Goal: Task Accomplishment & Management: Manage account settings

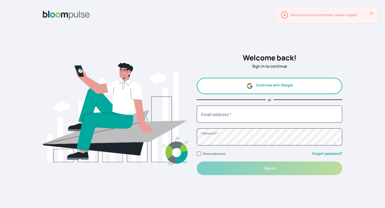
click at [221, 80] on button "Continue with Google" at bounding box center [270, 86] width 146 height 16
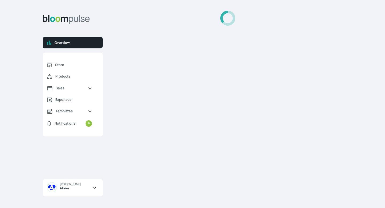
select select "2025"
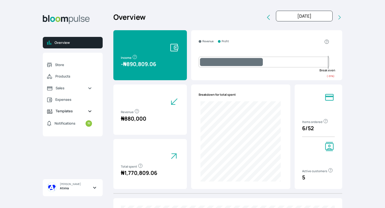
scroll to position [23, 0]
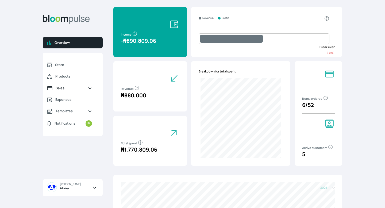
click at [65, 90] on span "Sales" at bounding box center [70, 88] width 28 height 5
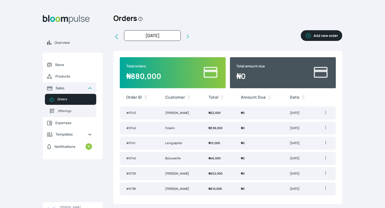
click at [235, 178] on td "₦ 0" at bounding box center [259, 173] width 49 height 13
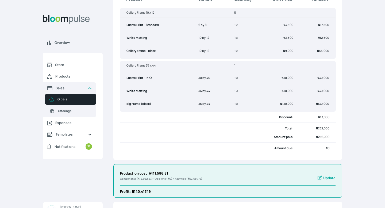
scroll to position [144, 0]
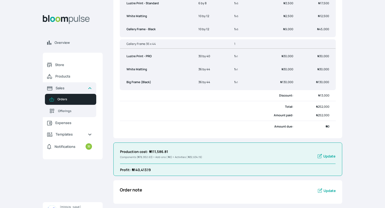
click at [325, 156] on span "Update" at bounding box center [329, 156] width 12 height 5
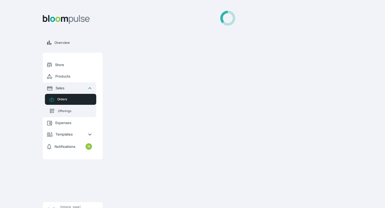
select select "MILLILITER"
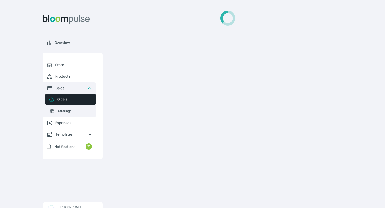
select select "MILLILITER"
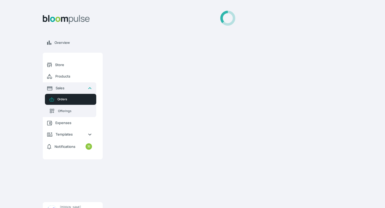
select select "SQUARE_INCH"
select select "SQUARE_FOOT"
select select "INCH"
select select "SQUARE_INCH"
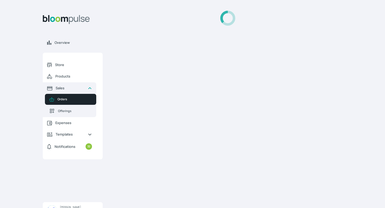
select select "SQUARE_INCH"
select select "INCH"
select select "MILLILITER"
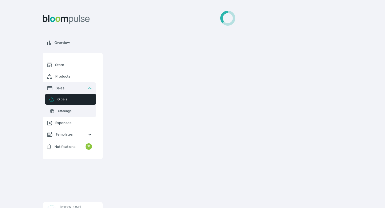
select select "MILLILITER"
select select "SQUARE_INCH"
select select "MILLILITER"
select select "SQUARE_INCH"
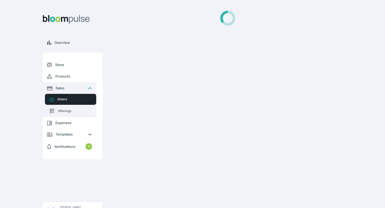
select select "INCH"
select select "SQUARE_INCH"
select select "INCH"
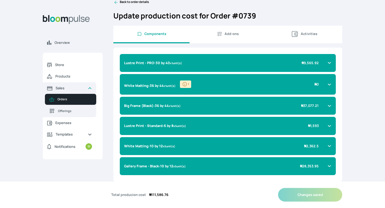
scroll to position [10, 0]
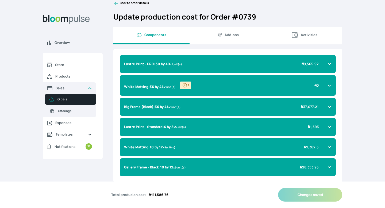
click at [164, 62] on b "Lustre Print - PRO : 30 by 40" at bounding box center [147, 64] width 46 height 5
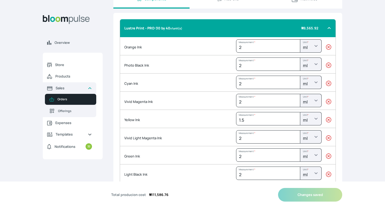
scroll to position [0, 0]
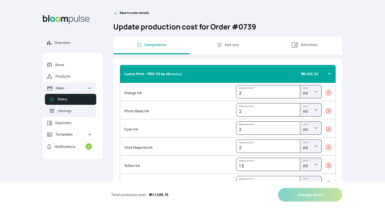
click at [197, 81] on div "Lustre Print - PRO : 30 by 40 x 1 unit(s) ₦ 9,565.92" at bounding box center [228, 74] width 216 height 18
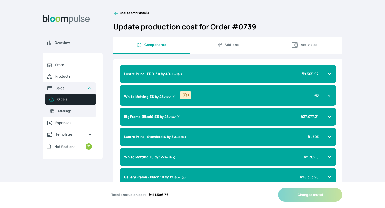
click at [328, 75] on icon at bounding box center [329, 74] width 4 height 4
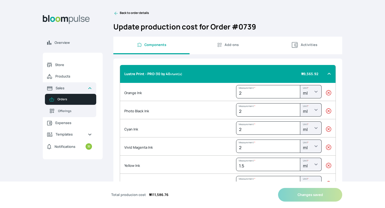
click at [228, 50] on button "Add-ons" at bounding box center [228, 46] width 76 height 18
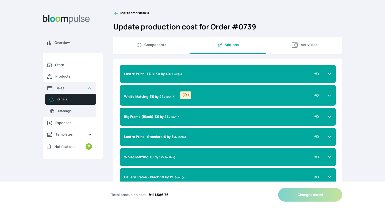
click at [181, 72] on span "Lustre Print - PRO : 30 by 40 x 1 unit(s)" at bounding box center [153, 73] width 58 height 5
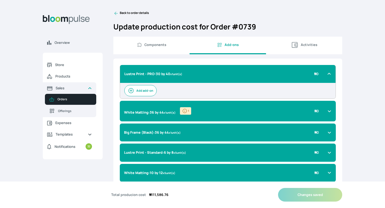
click at [181, 72] on span "Lustre Print - PRO : 30 by 40 x 1 unit(s)" at bounding box center [153, 73] width 58 height 5
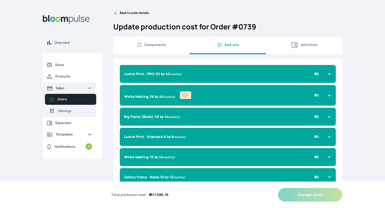
click at [153, 44] on span "Components" at bounding box center [155, 44] width 22 height 5
select select "MILLILITER"
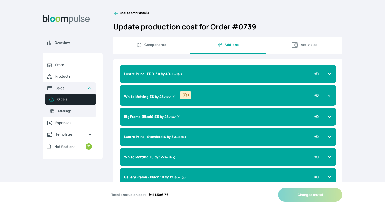
select select "MILLILITER"
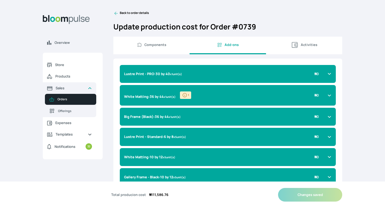
select select "MILLILITER"
select select "SQUARE_INCH"
select select "SQUARE_FOOT"
select select "INCH"
select select "SQUARE_INCH"
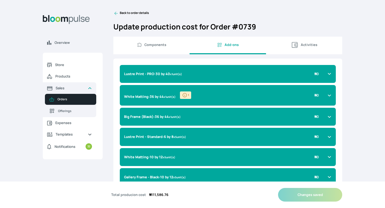
select select "SQUARE_INCH"
select select "INCH"
select select "MILLILITER"
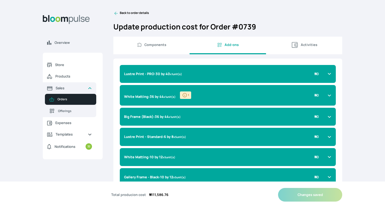
select select "MILLILITER"
select select "SQUARE_INCH"
select select "MILLILITER"
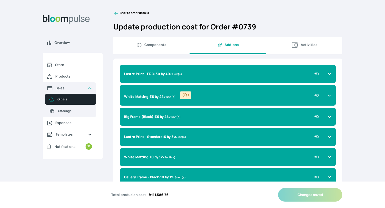
select select "SQUARE_INCH"
select select "INCH"
select select "SQUARE_INCH"
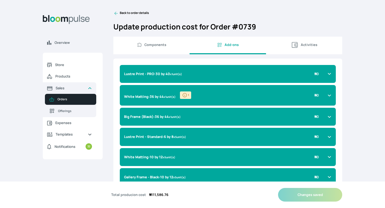
select select "INCH"
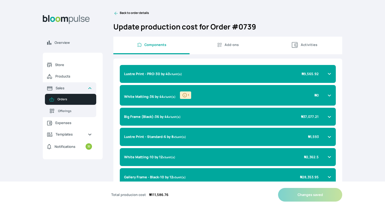
click at [187, 72] on div "Lustre Print - PRO : 30 by 40 x 1 unit(s) ₦ 9,565.92" at bounding box center [224, 73] width 201 height 5
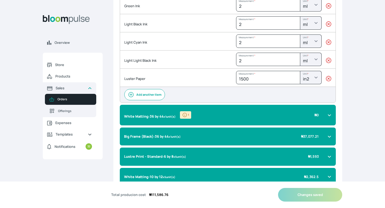
scroll to position [196, 0]
click at [329, 81] on icon "button" at bounding box center [328, 78] width 5 height 5
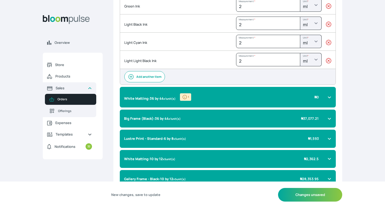
click at [329, 59] on icon "button" at bounding box center [328, 60] width 5 height 5
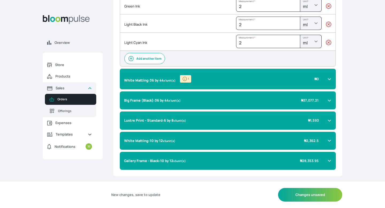
click at [329, 42] on icon "button" at bounding box center [328, 42] width 5 height 5
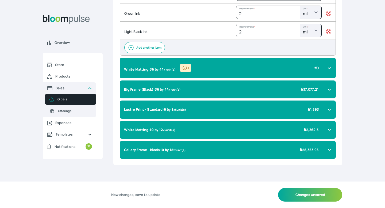
click at [329, 30] on icon "button" at bounding box center [328, 31] width 5 height 5
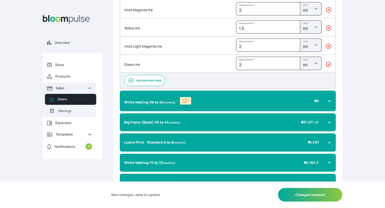
scroll to position [136, 0]
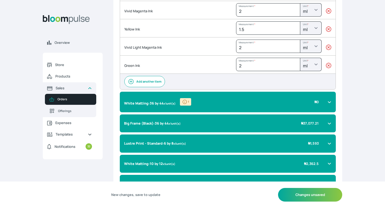
click at [330, 64] on icon "button" at bounding box center [328, 65] width 5 height 5
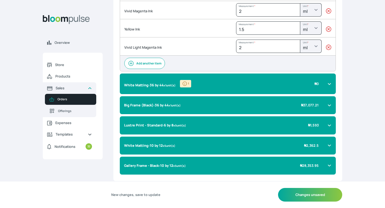
click at [328, 49] on icon "button" at bounding box center [328, 47] width 5 height 5
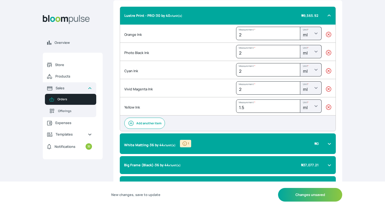
scroll to position [48, 0]
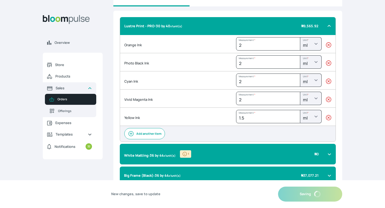
click at [328, 117] on icon "button" at bounding box center [328, 117] width 5 height 5
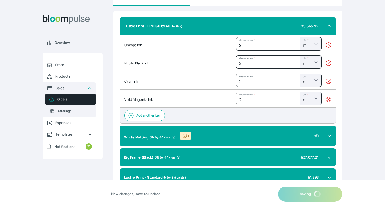
click at [329, 97] on icon "button" at bounding box center [328, 99] width 5 height 5
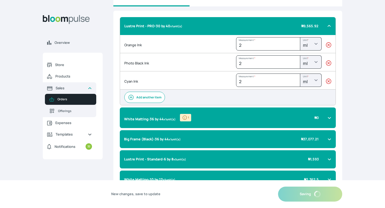
click at [330, 80] on icon "button" at bounding box center [328, 81] width 5 height 5
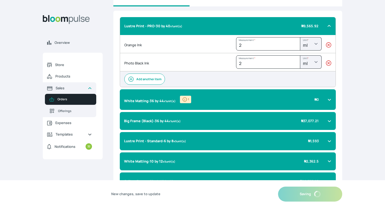
click at [328, 62] on icon "button" at bounding box center [328, 62] width 5 height 5
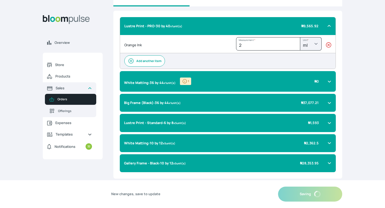
click at [330, 43] on icon "button" at bounding box center [328, 44] width 5 height 5
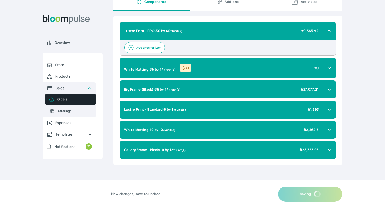
scroll to position [43, 0]
click at [324, 33] on div "Lustre Print - PRO : 30 by 40 x 1 unit(s) ₦ 9,565.92" at bounding box center [224, 30] width 201 height 5
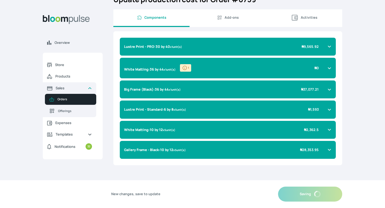
scroll to position [27, 0]
select select "MILLILITER"
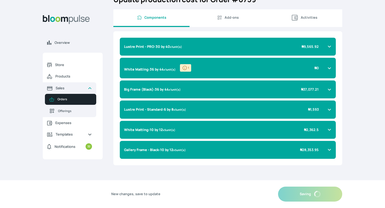
select select "MILLILITER"
click at [236, 19] on span "Add-ons" at bounding box center [232, 17] width 14 height 5
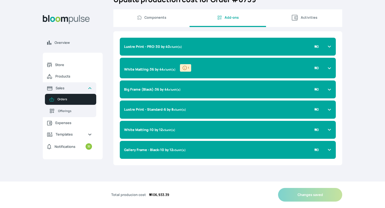
click at [146, 19] on span "Components" at bounding box center [155, 17] width 22 height 5
select select "MILLILITER"
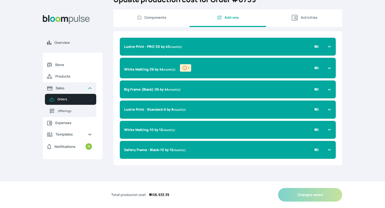
select select "MILLILITER"
select select "SQUARE_FOOT"
select select "INCH"
select select "SQUARE_INCH"
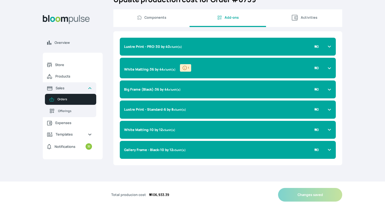
select select "SQUARE_INCH"
select select "INCH"
select select "MILLILITER"
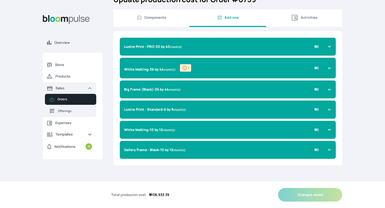
select select "MILLILITER"
select select "SQUARE_INCH"
select select "MILLILITER"
select select "SQUARE_INCH"
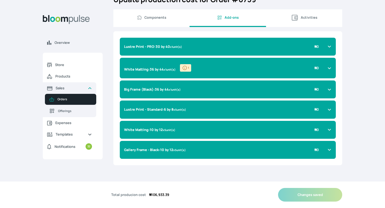
select select "INCH"
select select "SQUARE_INCH"
select select "INCH"
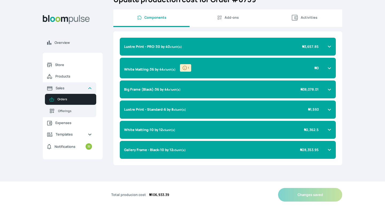
click at [225, 22] on button "Add-ons" at bounding box center [228, 18] width 76 height 18
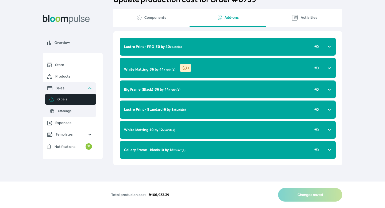
click at [329, 47] on icon at bounding box center [329, 46] width 2 height 1
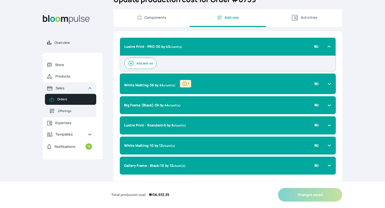
click at [145, 64] on button "Add add-on" at bounding box center [140, 63] width 32 height 11
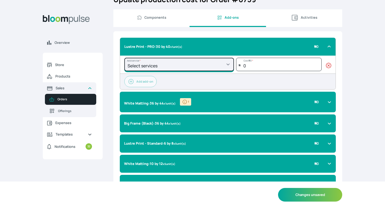
click at [158, 65] on select "Select services Photo wood External Print External Framing External Joining Bac…" at bounding box center [179, 64] width 110 height 13
select select "d4e24045-32ec-4cd6-9d62-f694a12d02ff"
click at [124, 58] on select "Select services Photo wood External Print External Framing External Joining Bac…" at bounding box center [179, 64] width 110 height 13
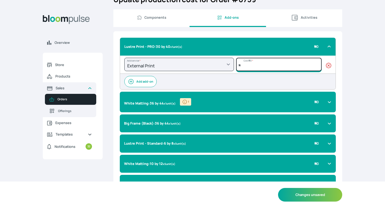
click at [246, 65] on input "number" at bounding box center [279, 64] width 86 height 13
type input "25500"
click at [329, 45] on icon at bounding box center [329, 46] width 4 height 4
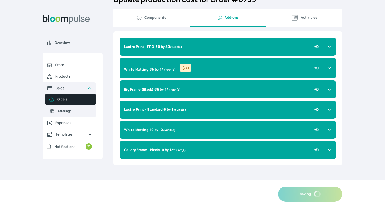
click at [174, 17] on span "Components" at bounding box center [152, 17] width 68 height 5
select select "MILLILITER"
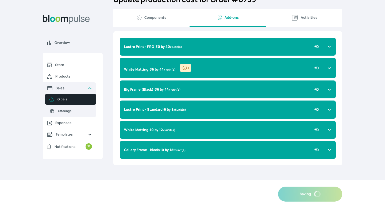
select select "MILLILITER"
select select "SQUARE_FOOT"
select select "INCH"
select select "SQUARE_INCH"
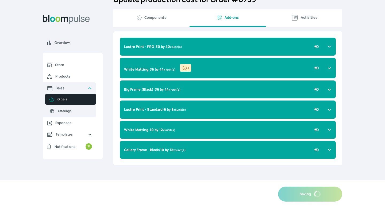
select select "SQUARE_INCH"
select select "INCH"
select select "MILLILITER"
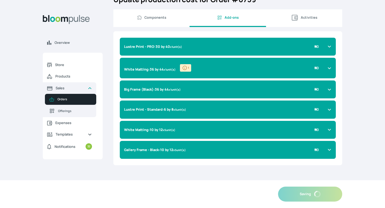
select select "MILLILITER"
select select "SQUARE_INCH"
select select "MILLILITER"
select select "SQUARE_INCH"
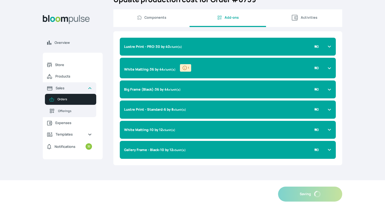
select select "INCH"
select select "SQUARE_INCH"
select select "INCH"
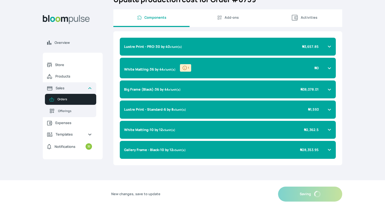
click at [226, 50] on div "Lustre Print - PRO : 30 by 40 x 1 unit(s) ₦ 3,657.85" at bounding box center [228, 47] width 216 height 18
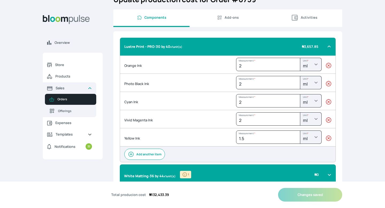
click at [330, 139] on icon "button" at bounding box center [328, 138] width 5 height 5
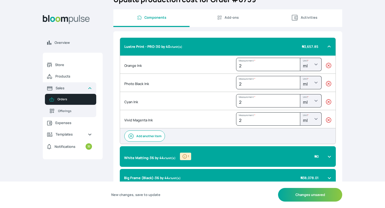
click at [330, 120] on icon "button" at bounding box center [328, 119] width 5 height 5
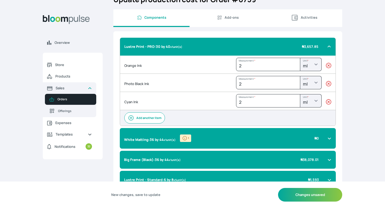
click at [330, 101] on icon "button" at bounding box center [328, 101] width 5 height 5
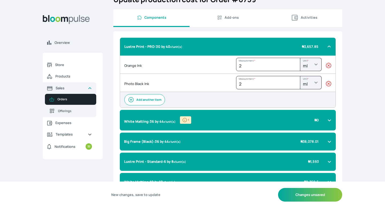
click at [329, 83] on icon "button" at bounding box center [328, 83] width 5 height 5
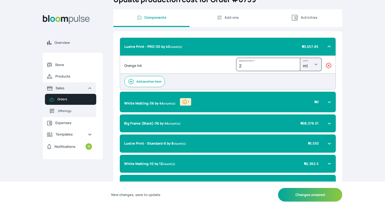
click at [328, 66] on icon "button" at bounding box center [328, 65] width 5 height 5
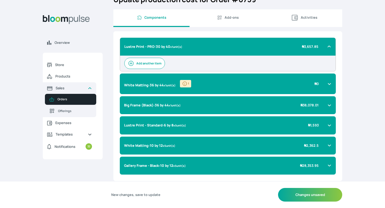
click at [322, 48] on div "Lustre Print - PRO : 30 by 40 x 1 unit(s) ₦ 3,657.85" at bounding box center [224, 46] width 201 height 5
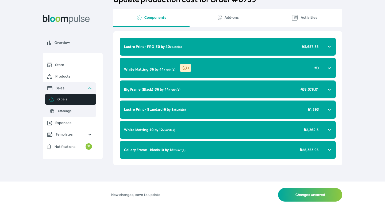
click at [223, 20] on span "Add-ons" at bounding box center [228, 17] width 68 height 5
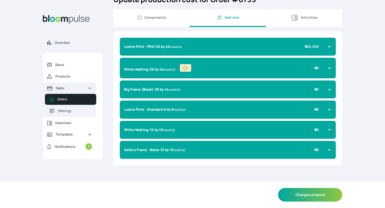
click at [327, 46] on icon at bounding box center [329, 46] width 4 height 4
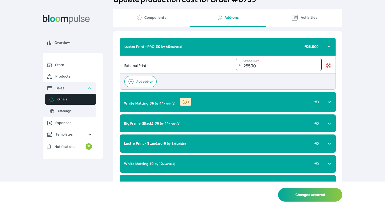
click at [327, 46] on icon at bounding box center [329, 46] width 4 height 4
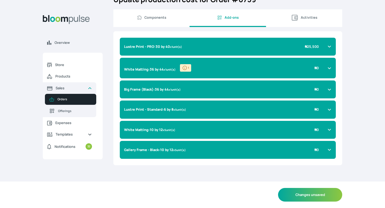
click at [162, 19] on span "Components" at bounding box center [155, 17] width 22 height 5
select select "SQUARE_FOOT"
select select "INCH"
select select "SQUARE_INCH"
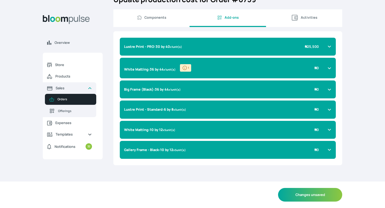
select select "SQUARE_INCH"
select select "INCH"
select select "MILLILITER"
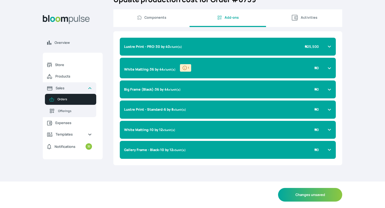
select select "MILLILITER"
select select "SQUARE_INCH"
select select "MILLILITER"
select select "SQUARE_INCH"
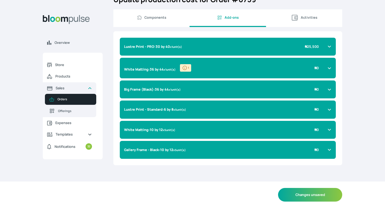
select select "INCH"
select select "SQUARE_INCH"
select select "INCH"
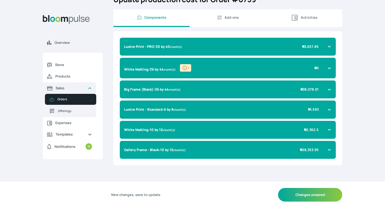
click at [295, 46] on div "Lustre Print - PRO : 30 by 40 x 1 unit(s) ₦ 3,657.85" at bounding box center [224, 46] width 201 height 5
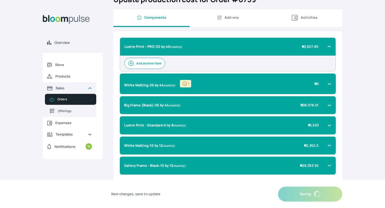
click at [302, 47] on div "Lustre Print - PRO : 30 by 40 x 1 unit(s) ₦ 3,657.85" at bounding box center [224, 46] width 201 height 5
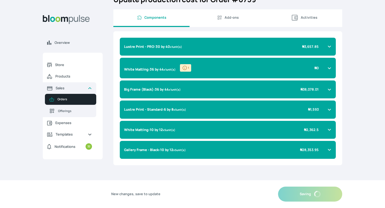
click at [302, 47] on div "Lustre Print - PRO : 30 by 40 x 1 unit(s) ₦ 3,657.85" at bounding box center [224, 46] width 201 height 5
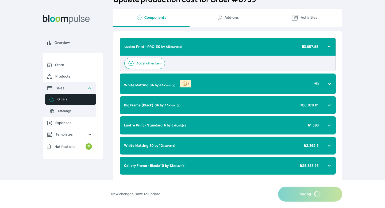
click at [302, 47] on div "Lustre Print - PRO : 30 by 40 x 1 unit(s) ₦ 3,657.85" at bounding box center [224, 46] width 201 height 5
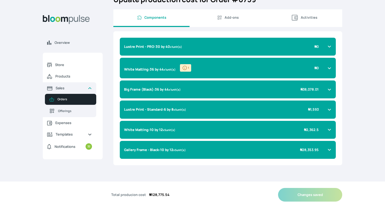
click at [228, 22] on button "Add-ons" at bounding box center [228, 18] width 76 height 18
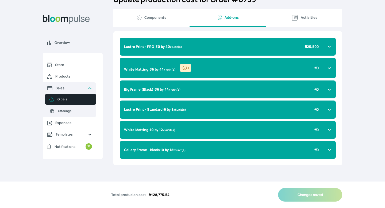
scroll to position [0, 0]
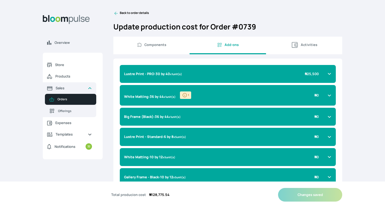
click at [141, 43] on icon "button" at bounding box center [140, 44] width 6 height 5
select select "SQUARE_FOOT"
select select "INCH"
select select "SQUARE_INCH"
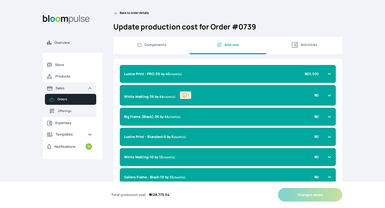
select select "SQUARE_INCH"
select select "INCH"
select select "MILLILITER"
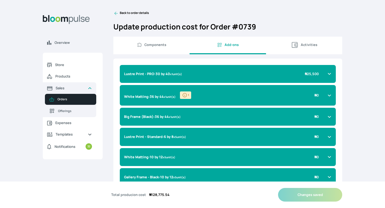
select select "MILLILITER"
select select "SQUARE_INCH"
select select "MILLILITER"
select select "SQUARE_INCH"
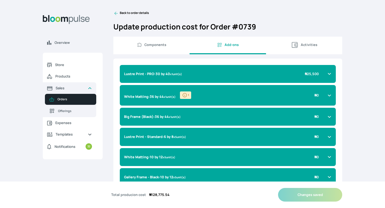
select select "INCH"
select select "SQUARE_INCH"
select select "INCH"
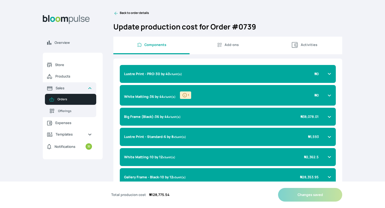
click at [117, 13] on icon at bounding box center [115, 13] width 5 height 5
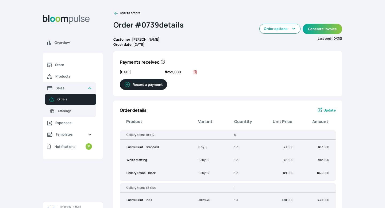
click at [115, 13] on icon at bounding box center [115, 13] width 5 height 5
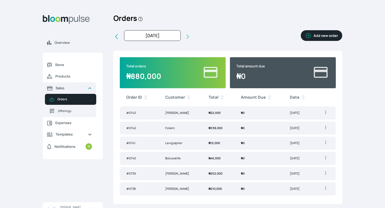
click at [245, 188] on span "₦ 0" at bounding box center [243, 189] width 4 height 4
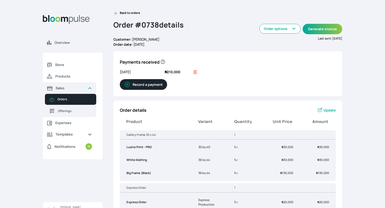
click at [115, 14] on icon at bounding box center [116, 13] width 3 height 3
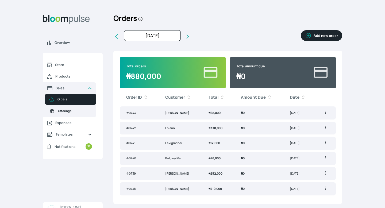
click at [64, 109] on span "Offerings" at bounding box center [75, 111] width 34 height 5
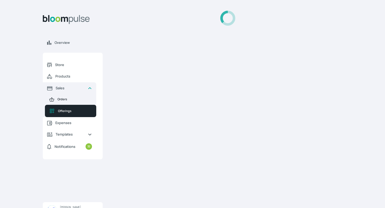
click at [64, 97] on link "Orders" at bounding box center [70, 99] width 51 height 11
